Goal: Book appointment/travel/reservation

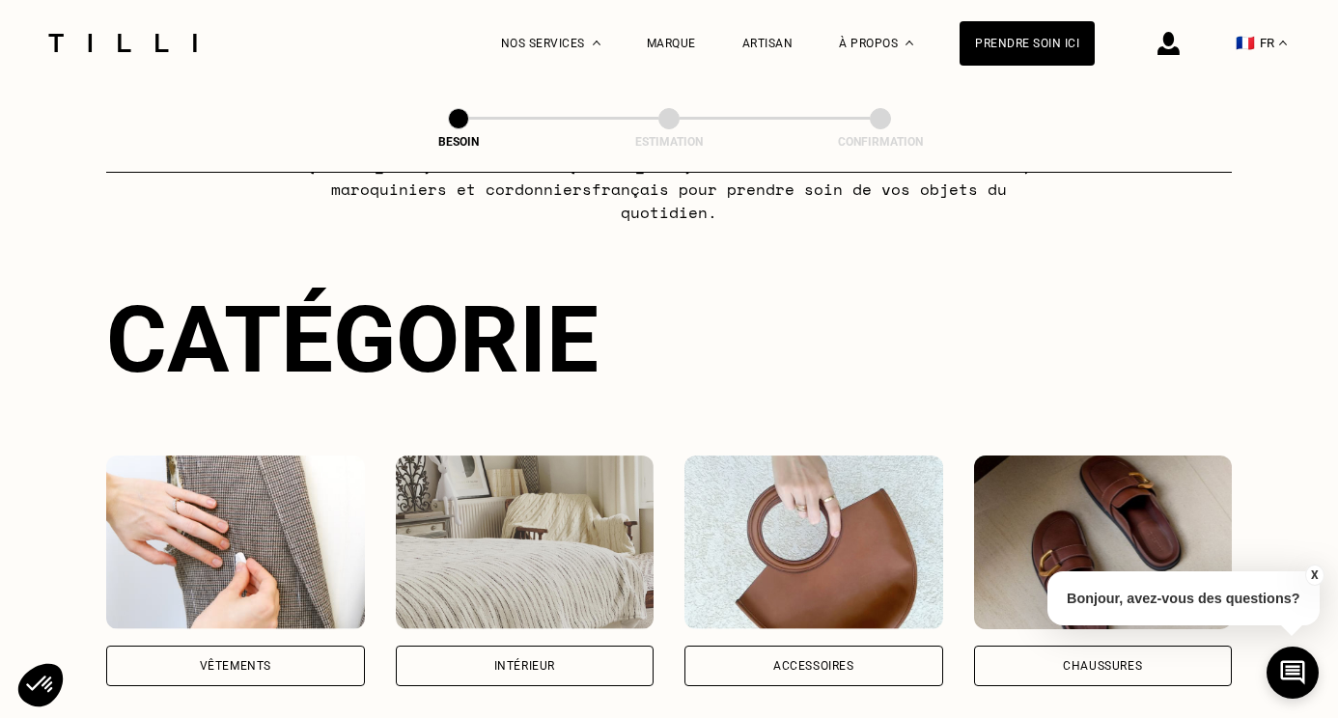
scroll to position [333, 0]
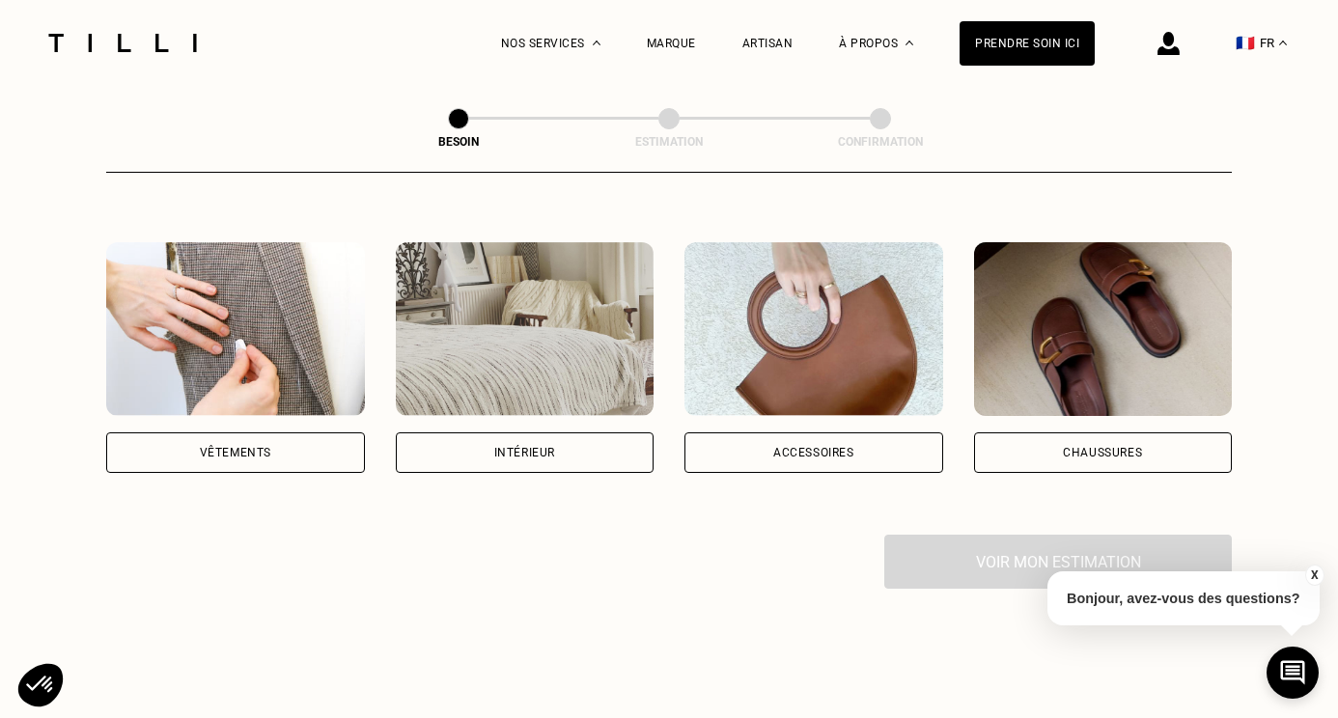
click at [219, 433] on div "Vêtements" at bounding box center [235, 453] width 259 height 41
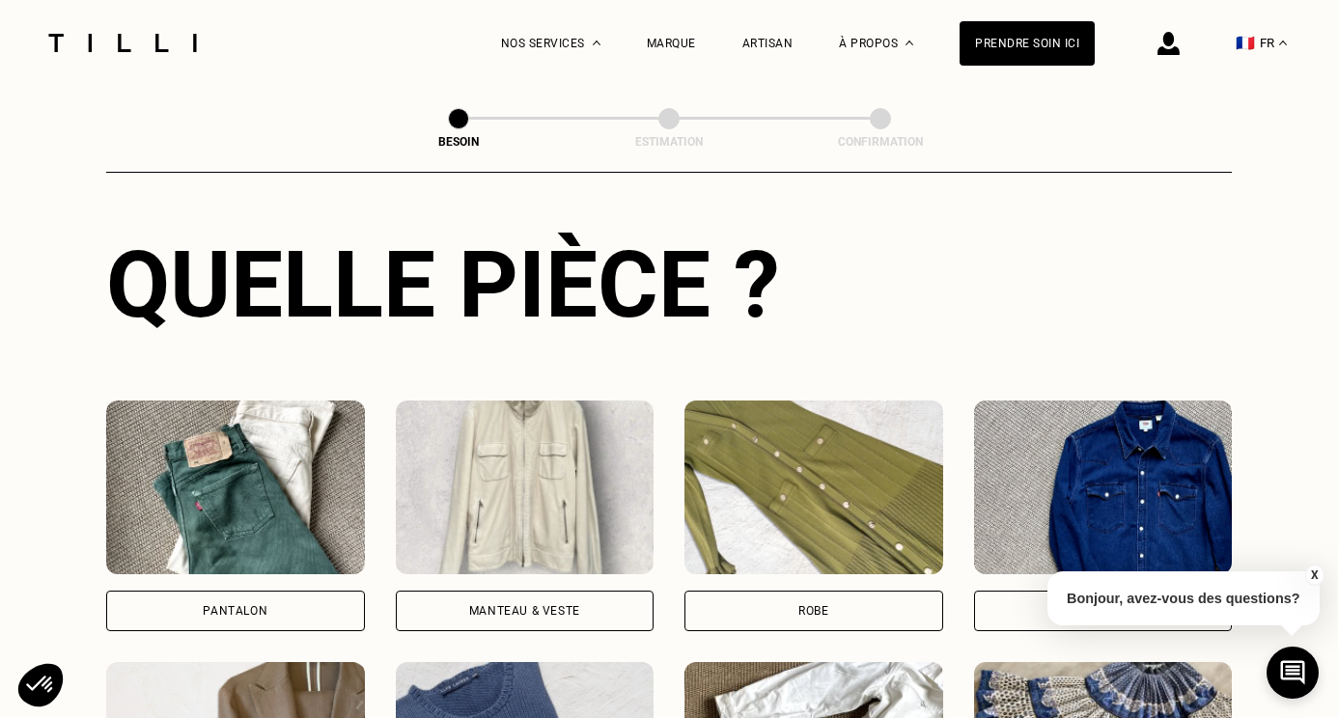
scroll to position [699, 0]
click at [247, 566] on div "Pantalon" at bounding box center [235, 516] width 259 height 231
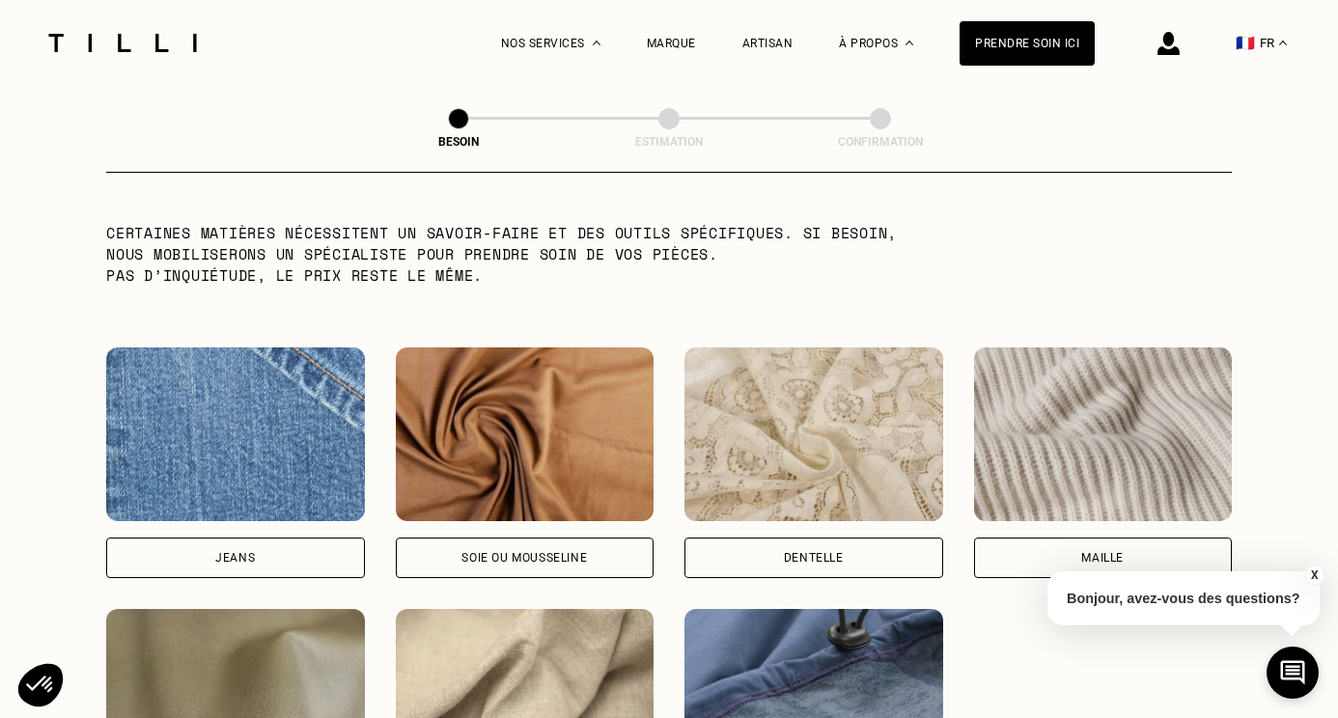
scroll to position [1926, 0]
click at [248, 551] on div "Jeans" at bounding box center [235, 557] width 40 height 12
select select "FR"
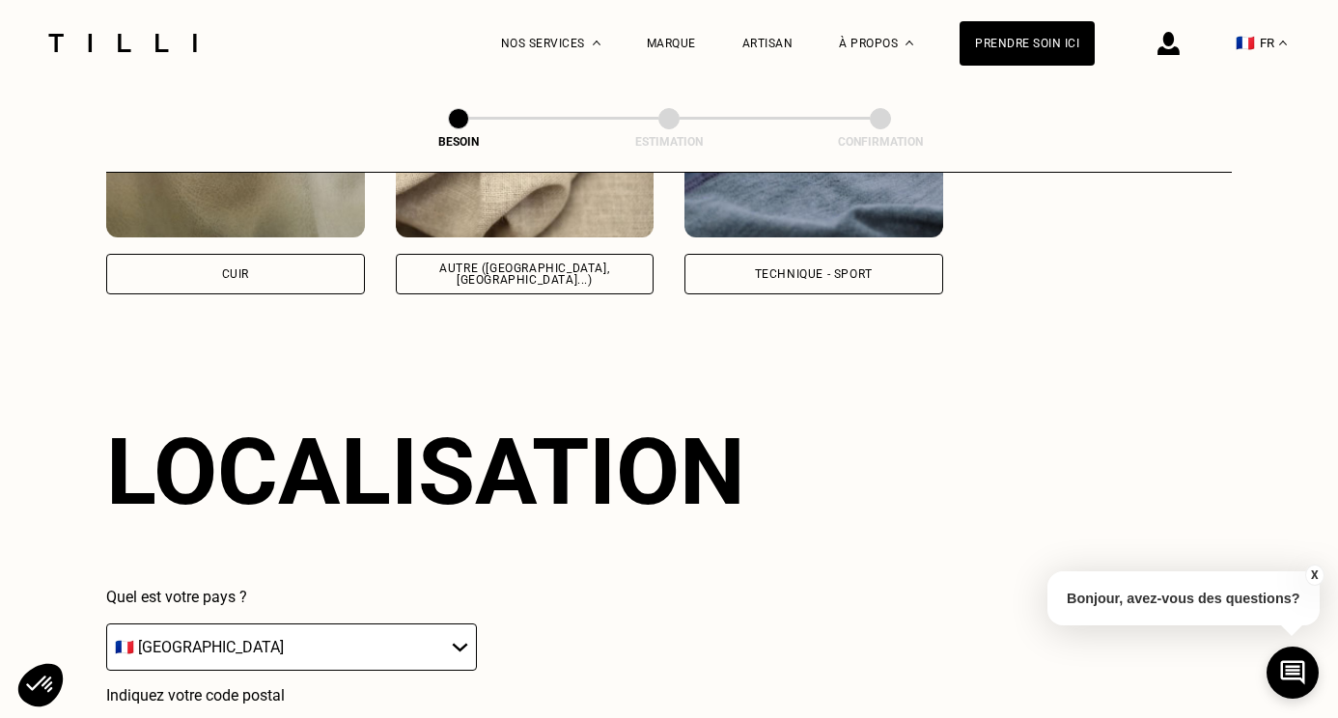
scroll to position [2588, 0]
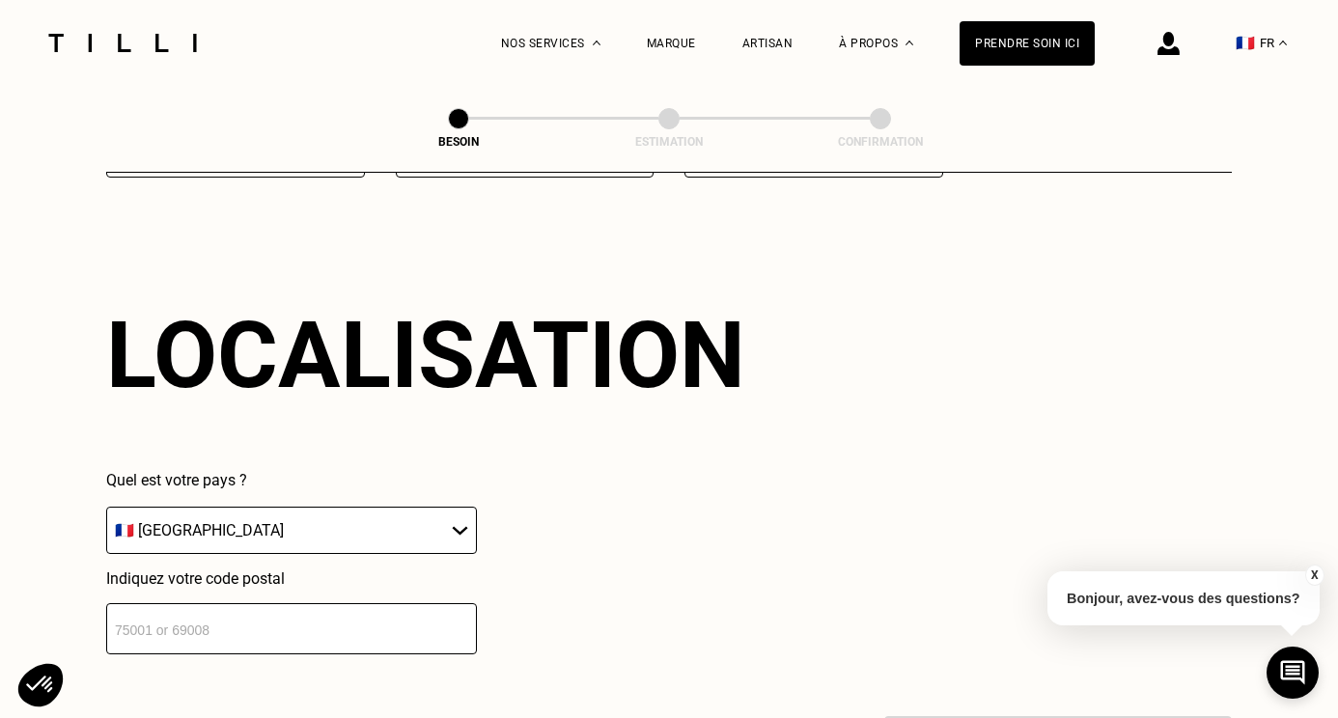
click at [216, 617] on input "number" at bounding box center [291, 629] width 371 height 51
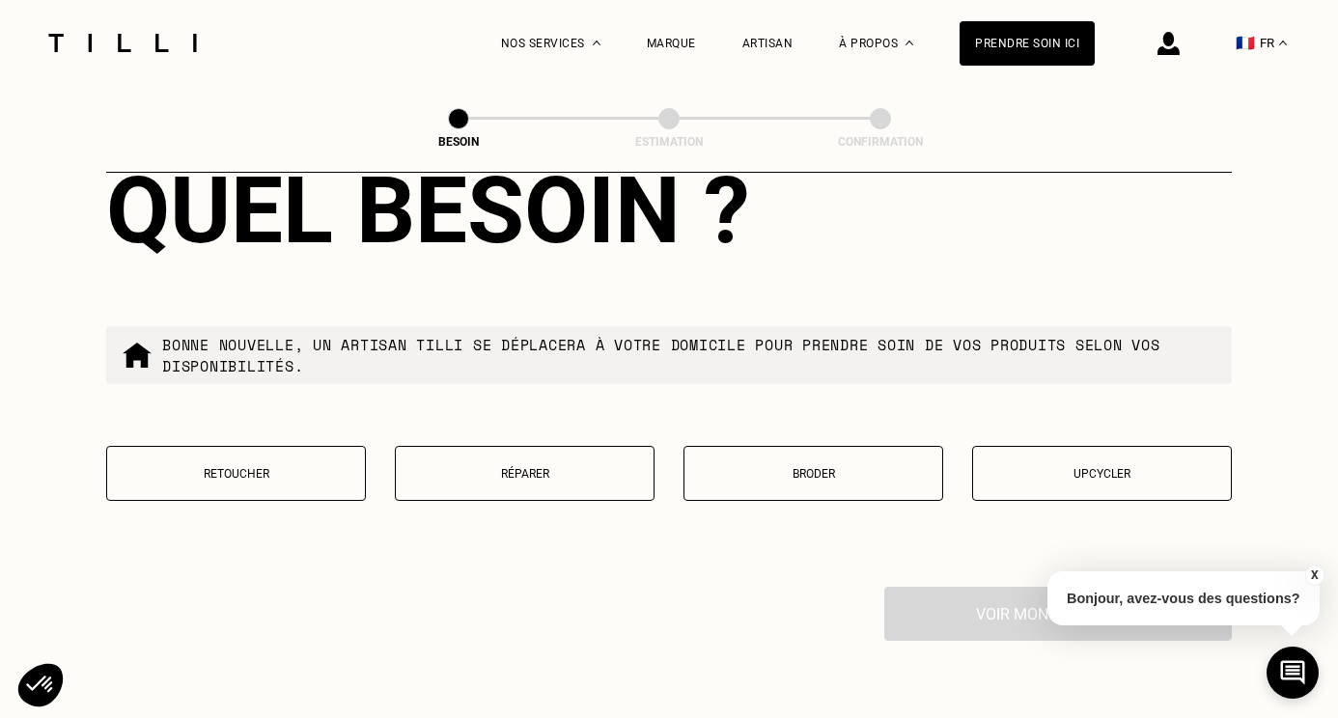
scroll to position [3210, 0]
type input "33000"
click at [508, 448] on button "Réparer" at bounding box center [525, 473] width 260 height 55
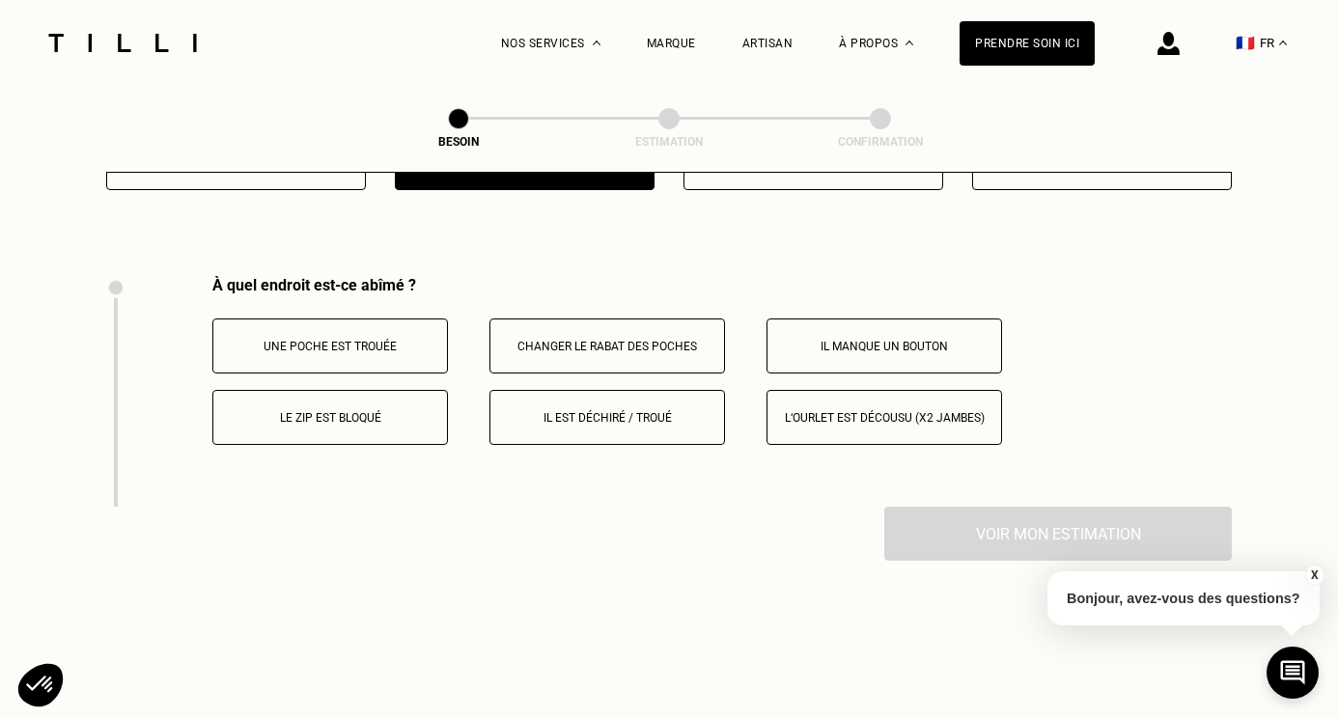
scroll to position [3564, 0]
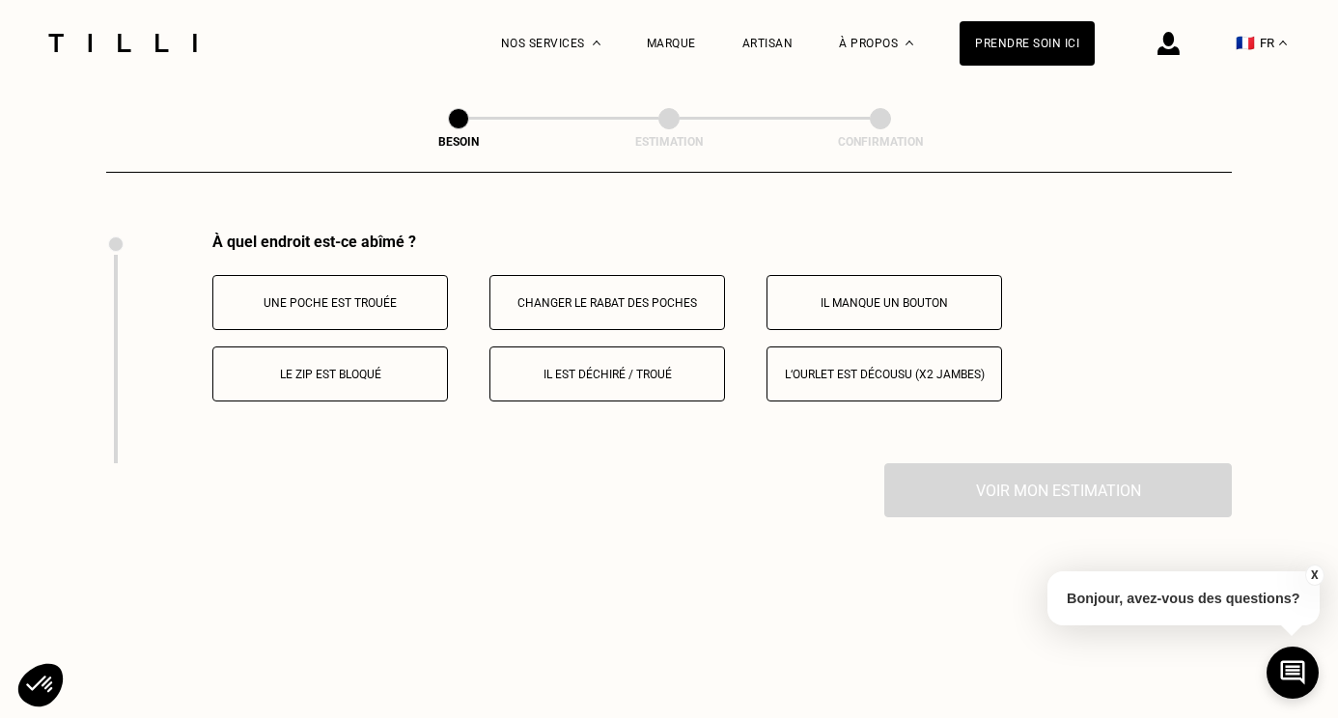
click at [604, 368] on p "Il est déchiré / troué" at bounding box center [607, 375] width 214 height 14
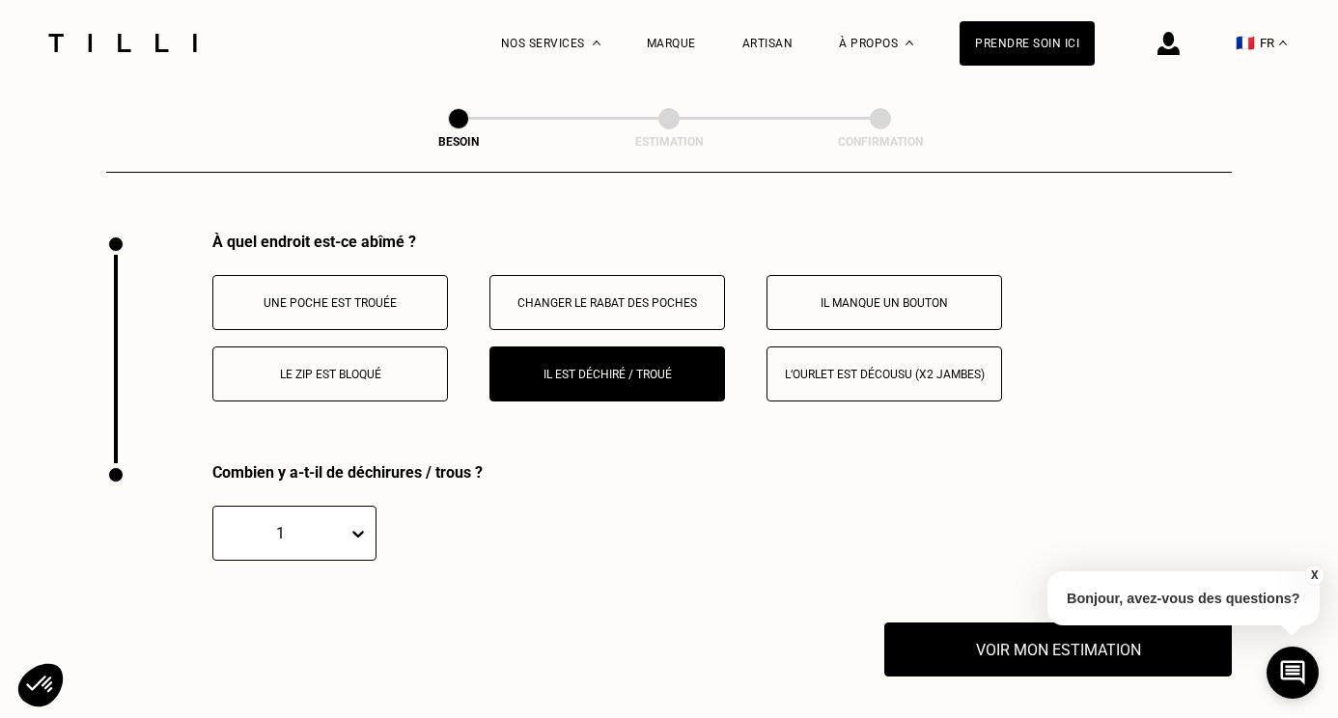
scroll to position [3803, 0]
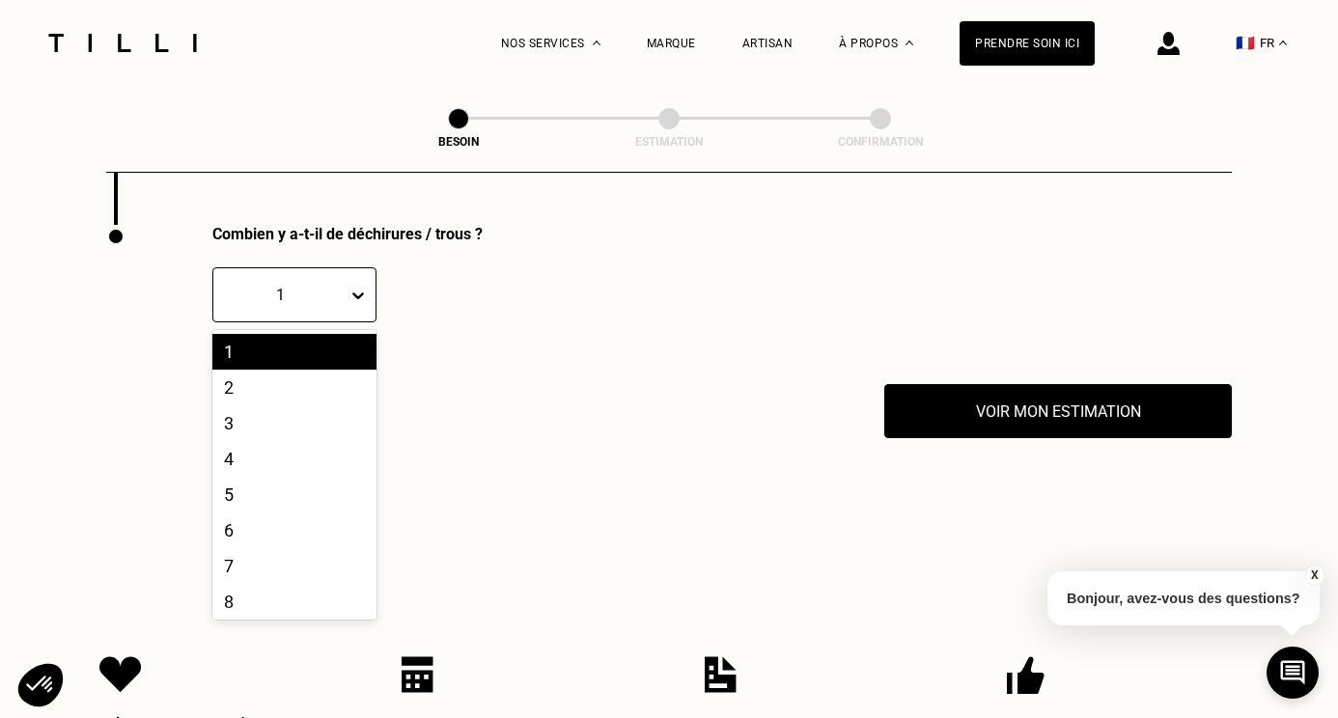
click at [347, 290] on div "1" at bounding box center [280, 295] width 134 height 22
click at [261, 382] on div "2" at bounding box center [294, 388] width 164 height 36
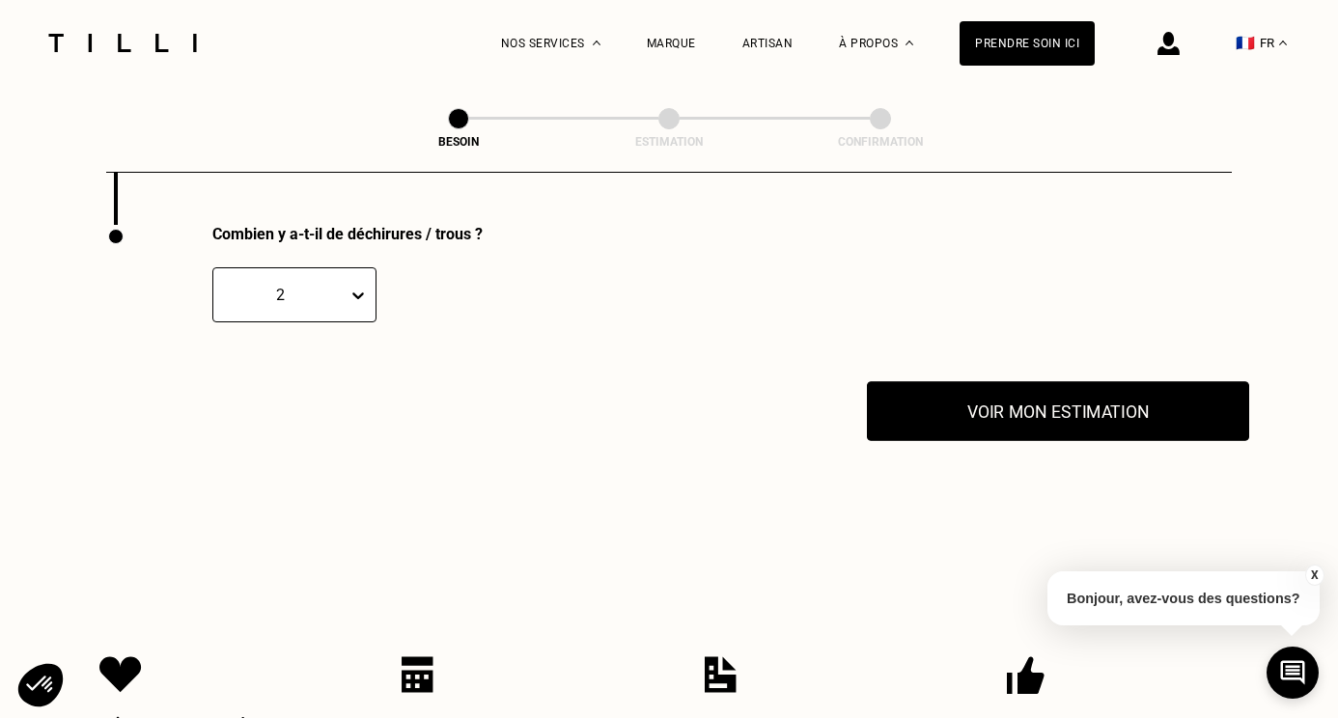
click at [1012, 394] on button "Voir mon estimation" at bounding box center [1058, 411] width 382 height 60
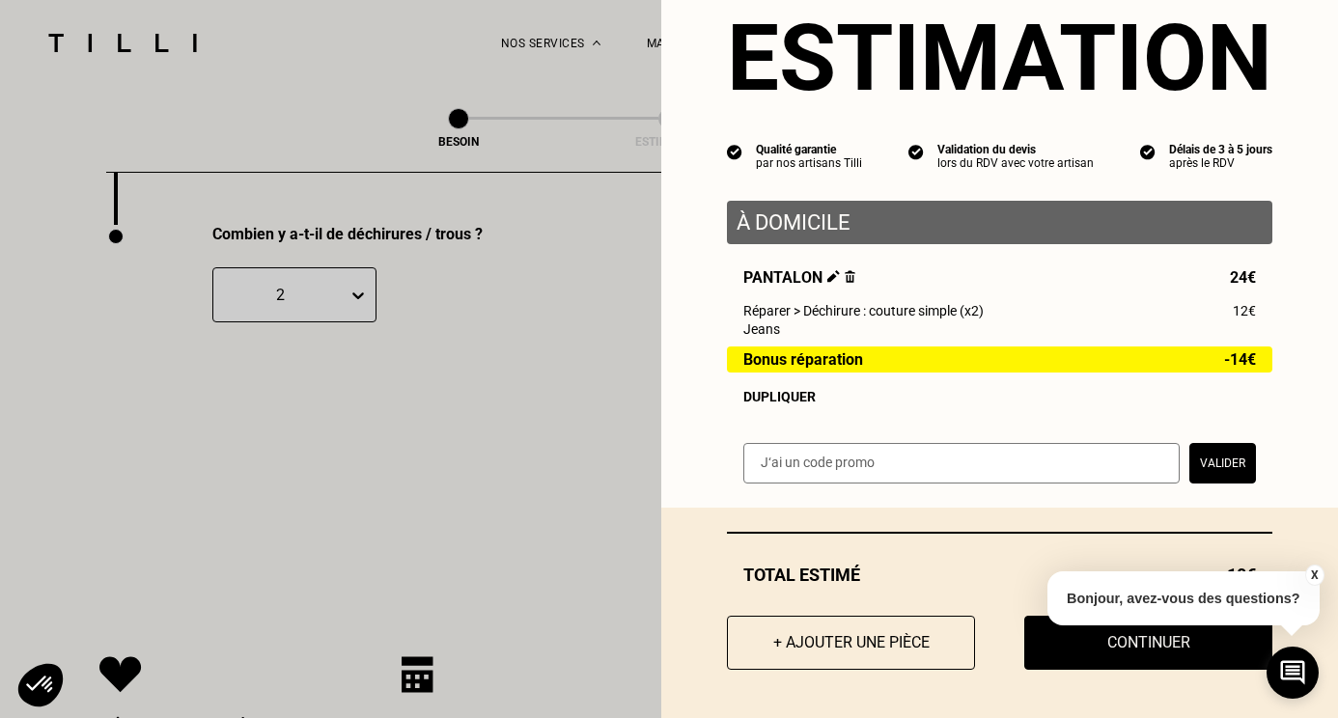
scroll to position [62, 0]
click at [1072, 648] on button "Continuer" at bounding box center [1148, 643] width 273 height 60
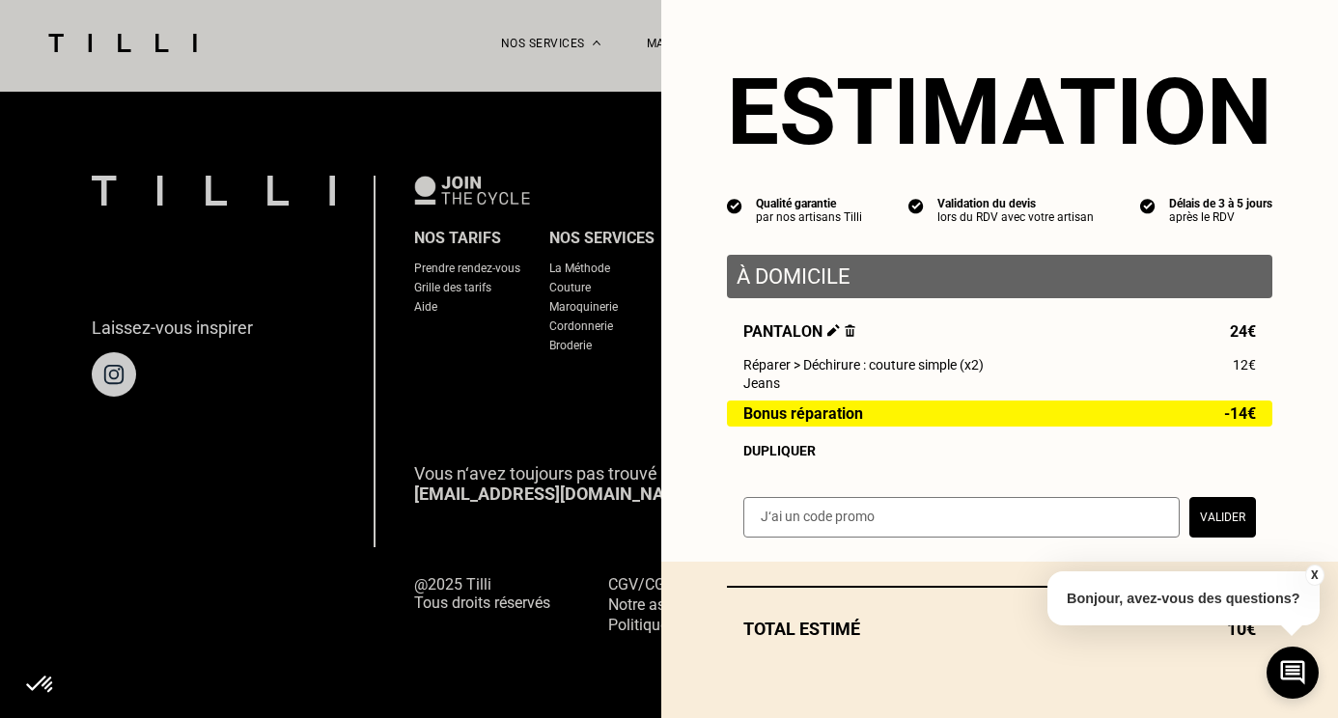
scroll to position [4, 0]
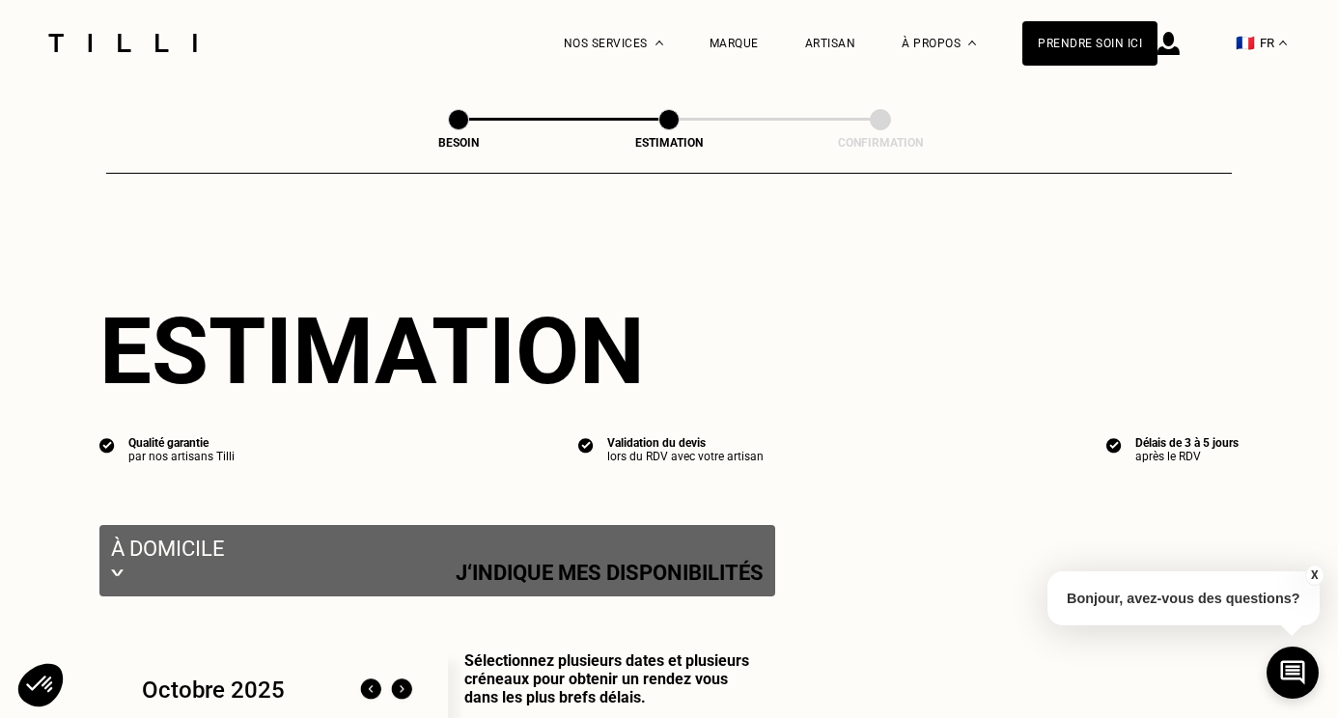
select select "FR"
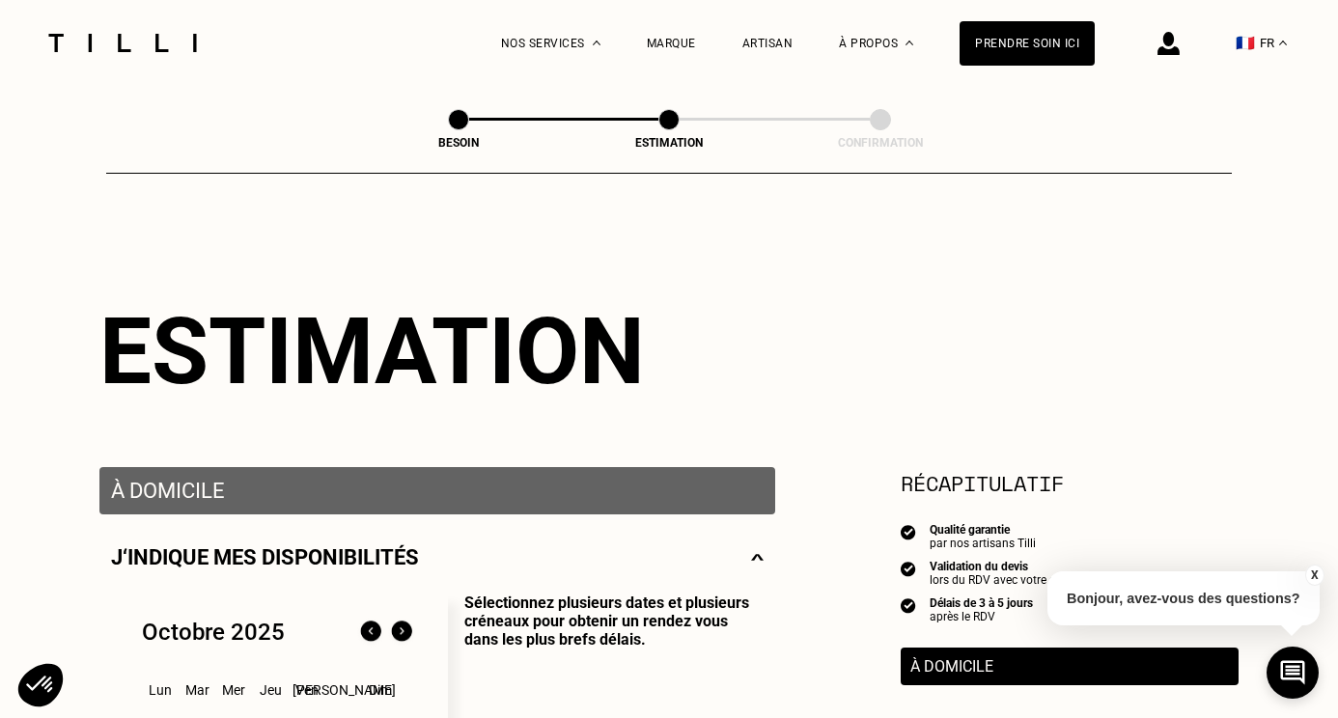
scroll to position [259, 0]
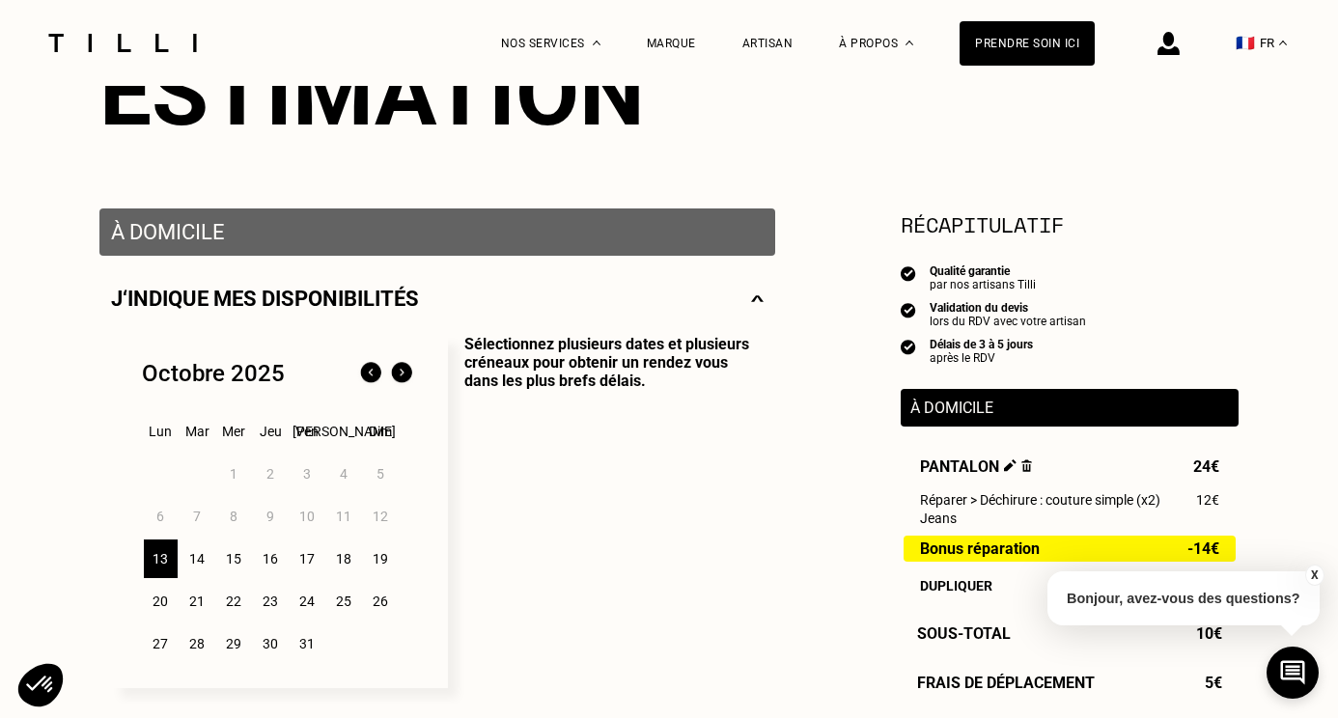
click at [155, 565] on div "13" at bounding box center [161, 559] width 34 height 39
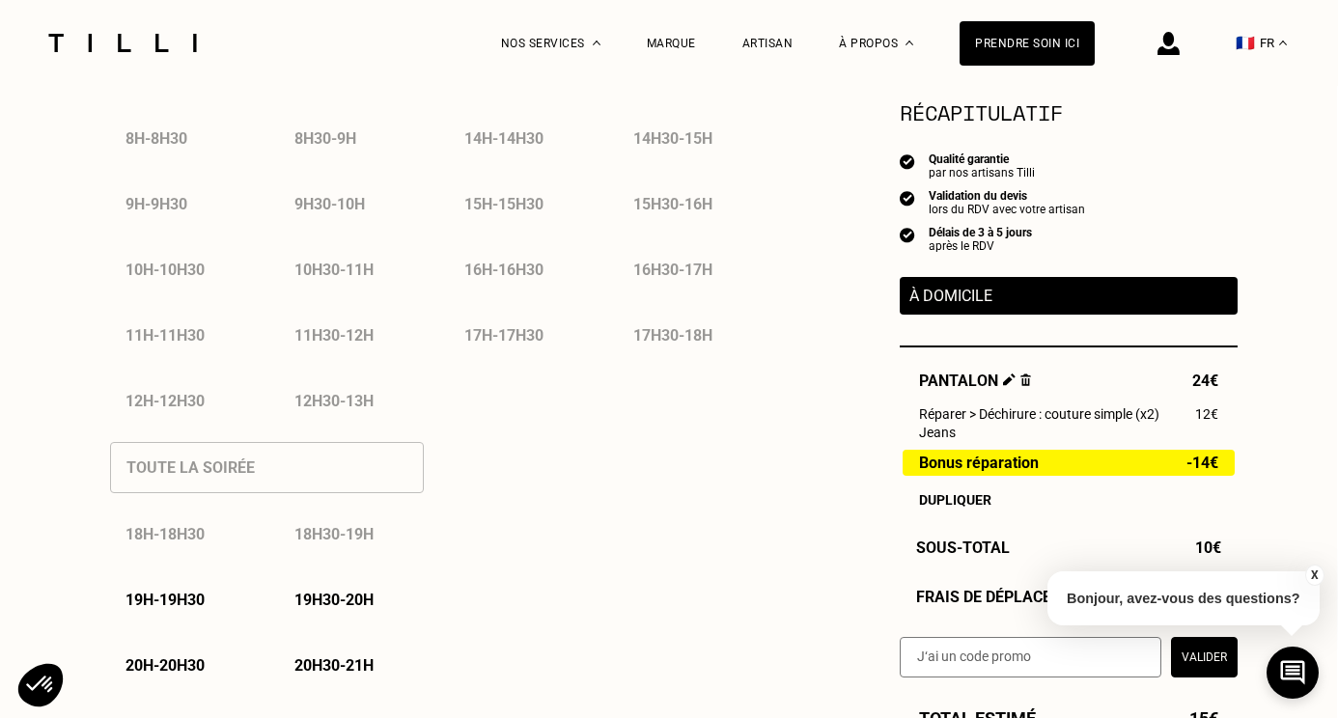
scroll to position [1085, 1]
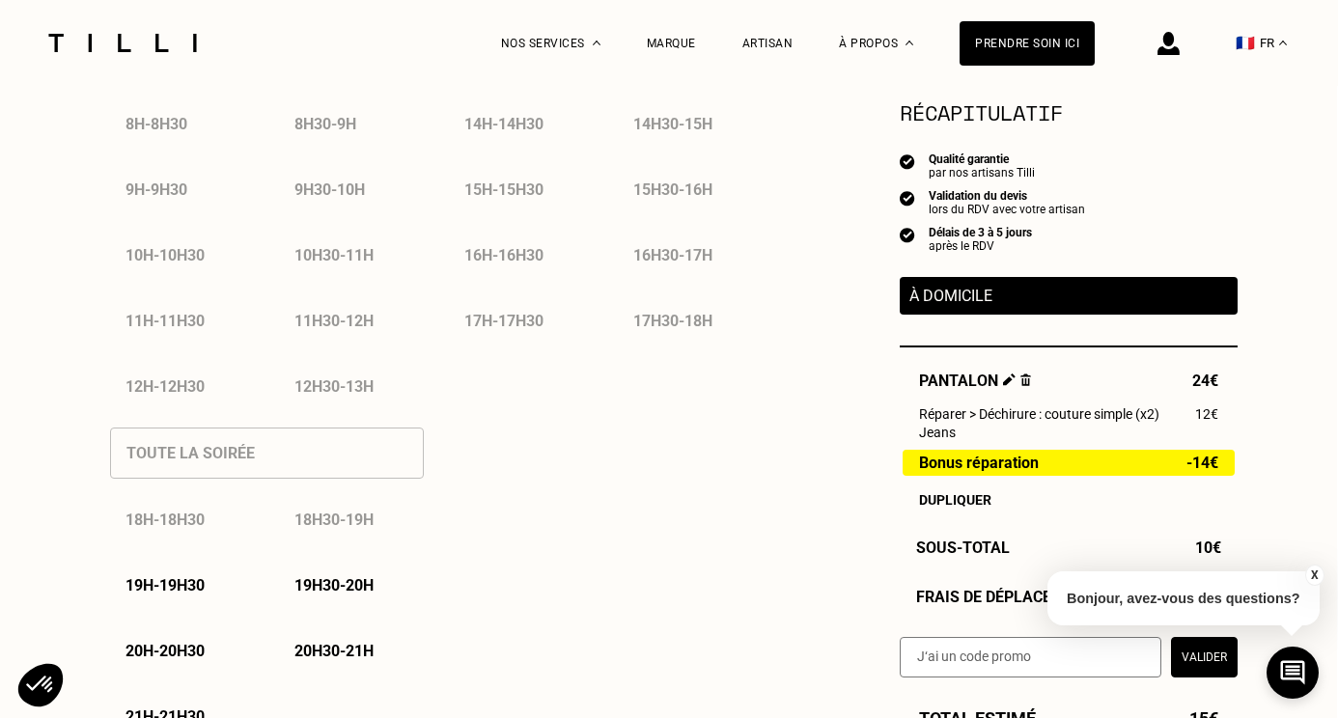
click at [316, 650] on p "20h30 - 21h" at bounding box center [334, 651] width 79 height 18
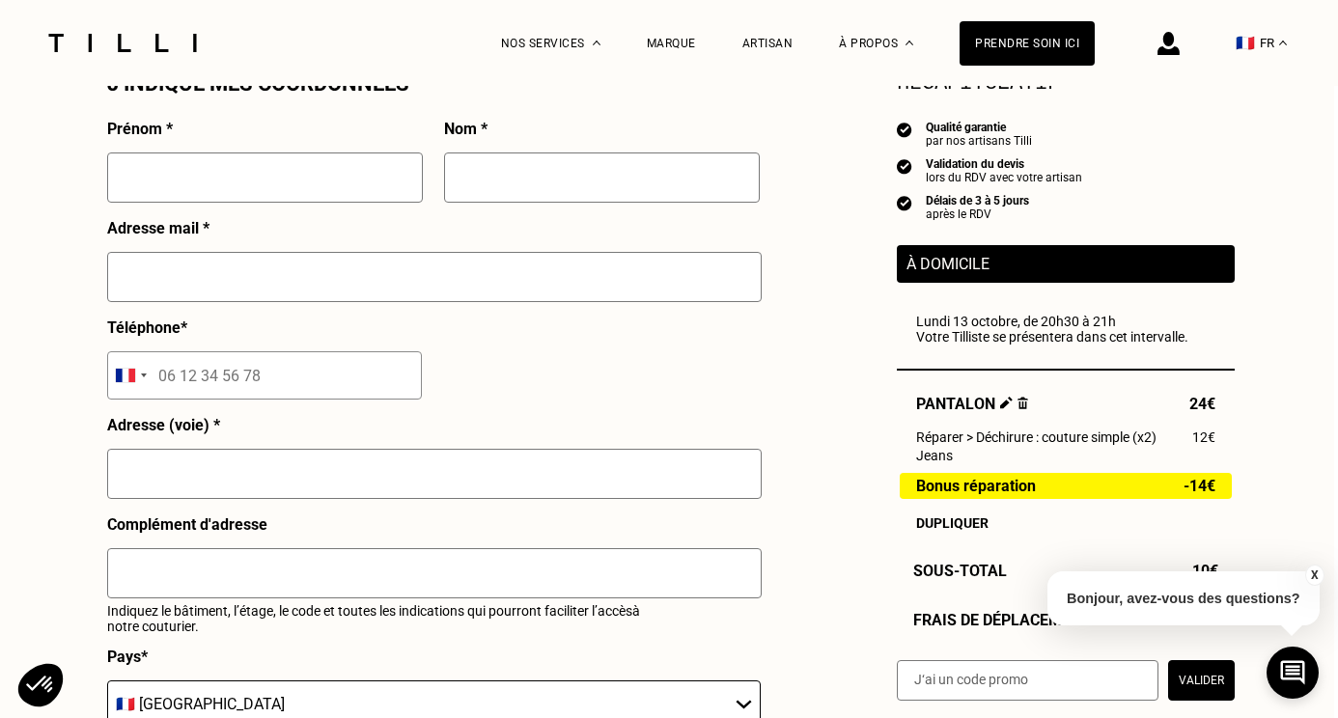
scroll to position [2012, 4]
